Goal: Task Accomplishment & Management: Manage account settings

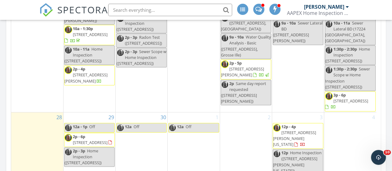
scroll to position [403, 0]
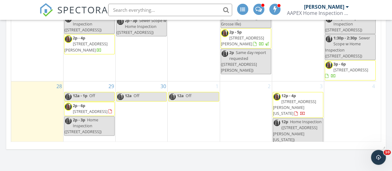
click at [86, 109] on span "16011 Lighthouse Point, South Lyon 48178" at bounding box center [90, 112] width 35 height 6
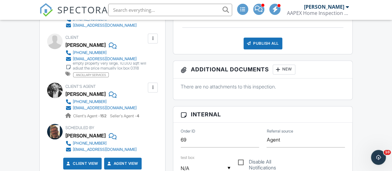
scroll to position [124, 0]
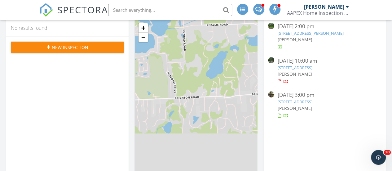
scroll to position [62, 0]
click at [294, 67] on link "17224 Waveney, Detroit, MI 48224" at bounding box center [295, 68] width 35 height 6
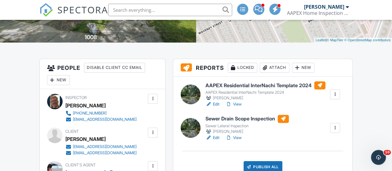
scroll to position [124, 0]
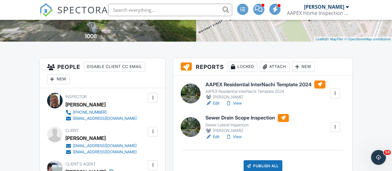
click at [216, 104] on link "Edit" at bounding box center [213, 103] width 14 height 6
